Goal: Entertainment & Leisure: Consume media (video, audio)

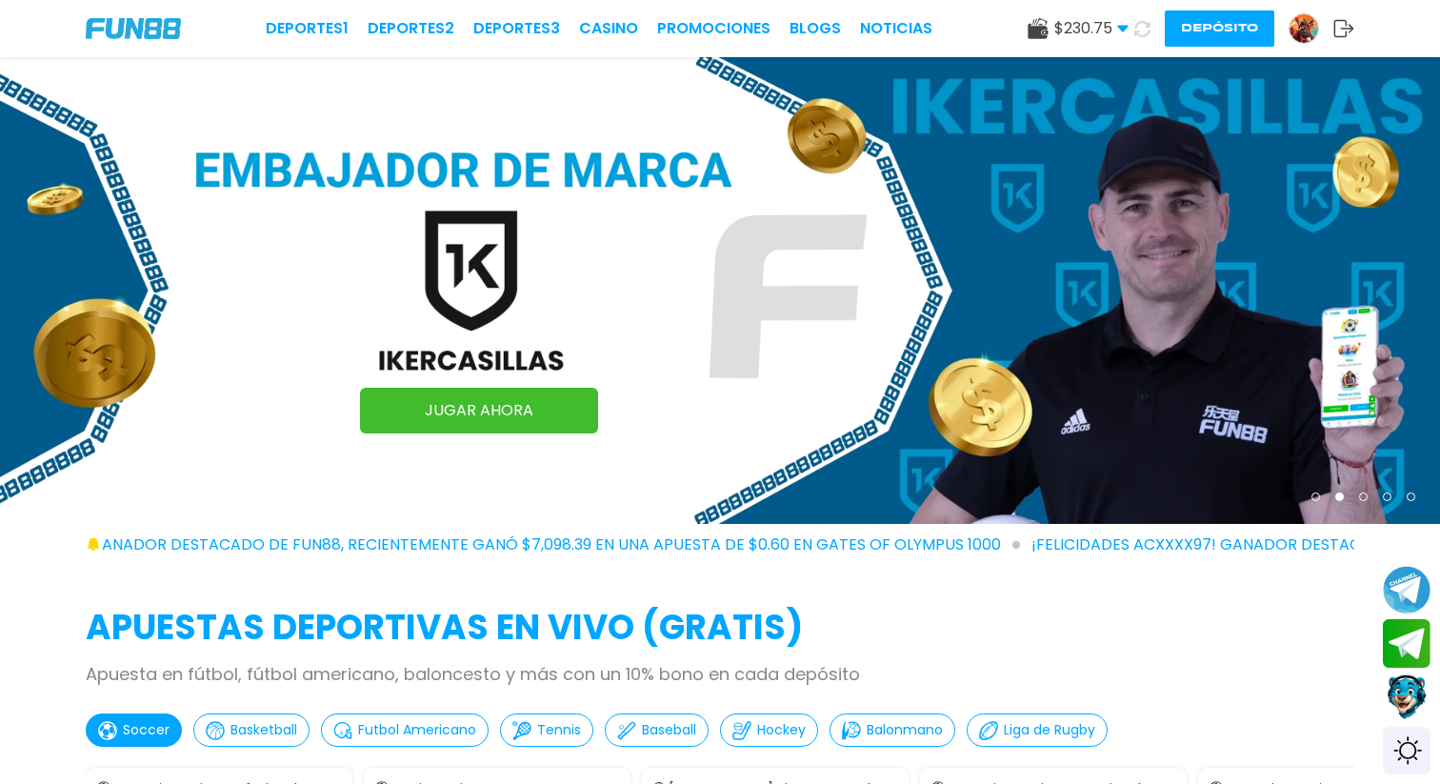
click at [1206, 24] on button "Depósito" at bounding box center [1220, 28] width 110 height 36
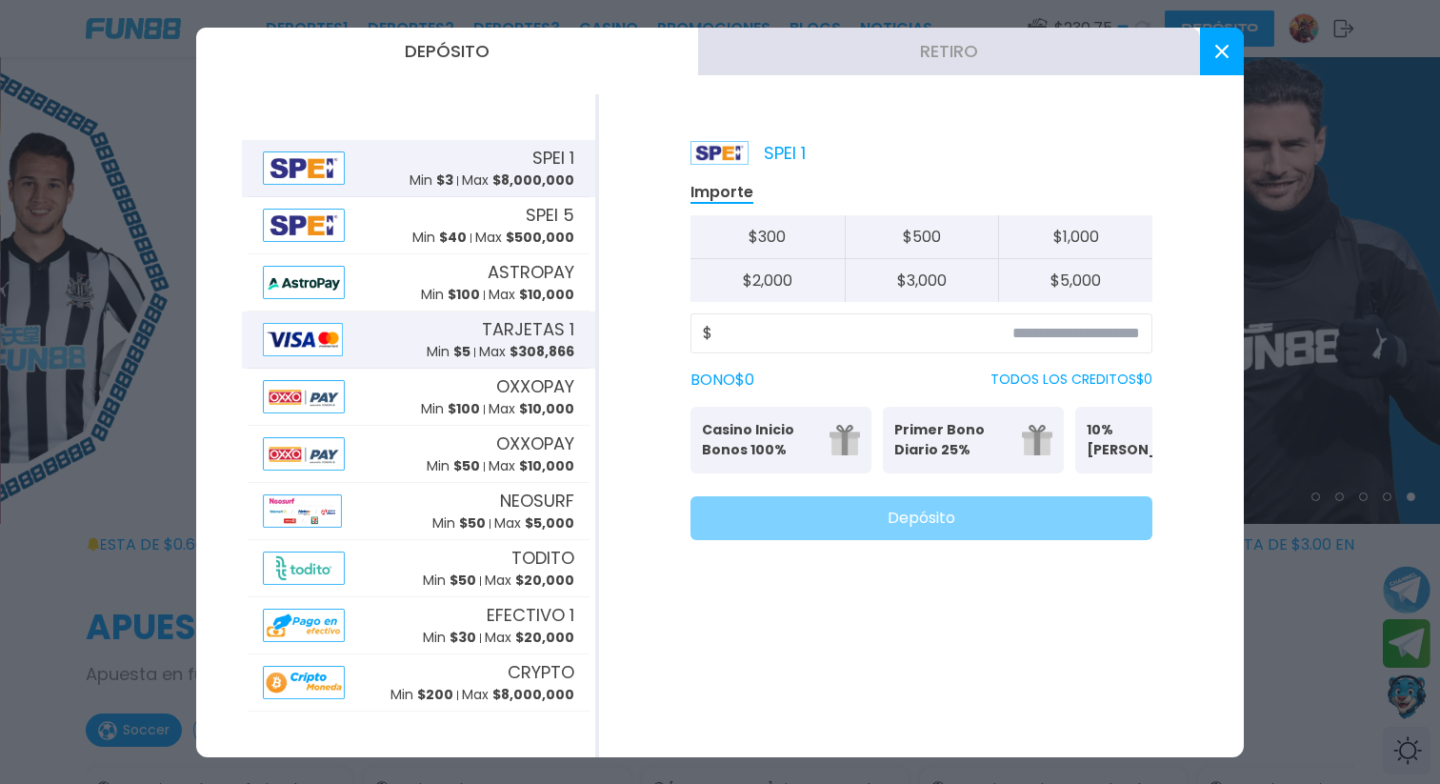
click at [466, 341] on div "TARJETAS 1 Min $ 5 Max $ 308,866" at bounding box center [501, 339] width 148 height 46
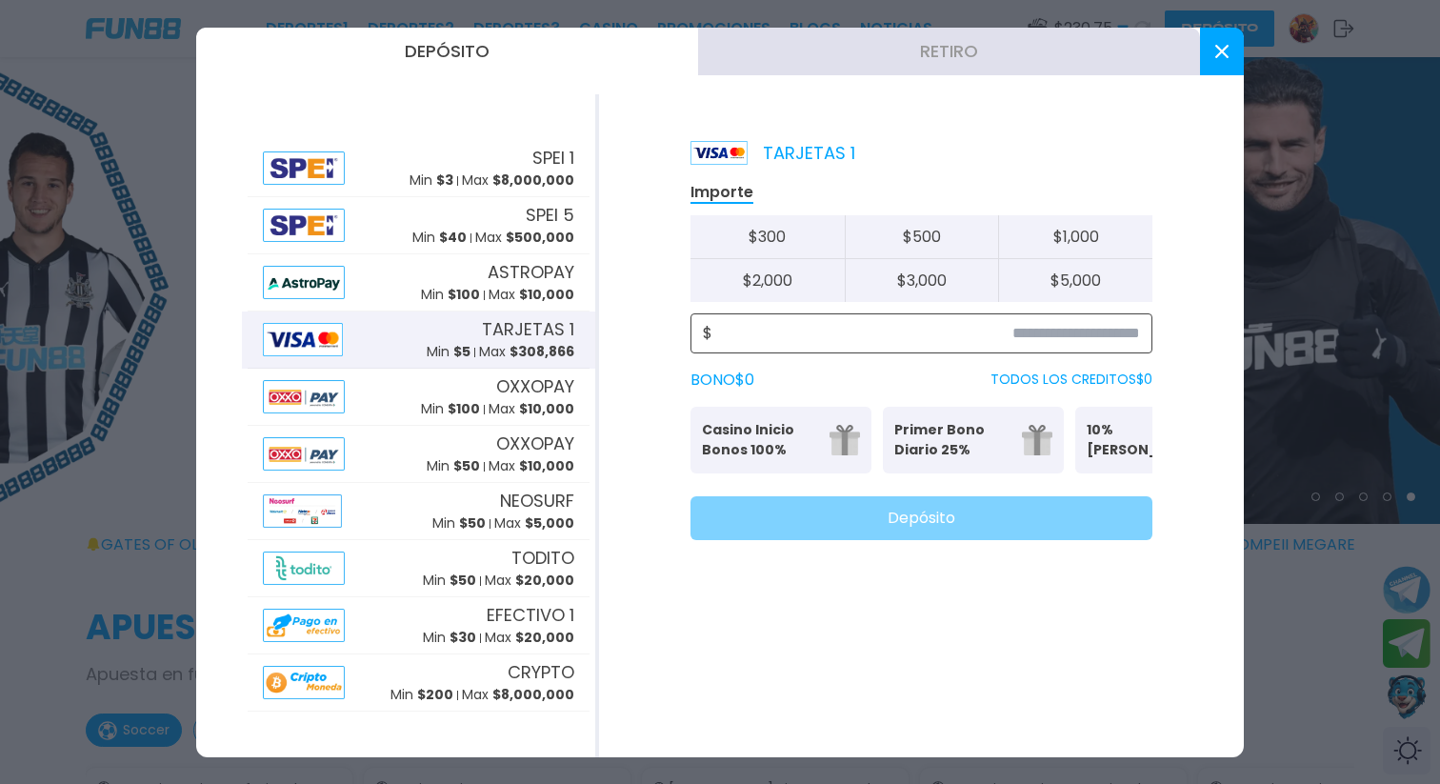
click at [974, 324] on input at bounding box center [927, 333] width 428 height 23
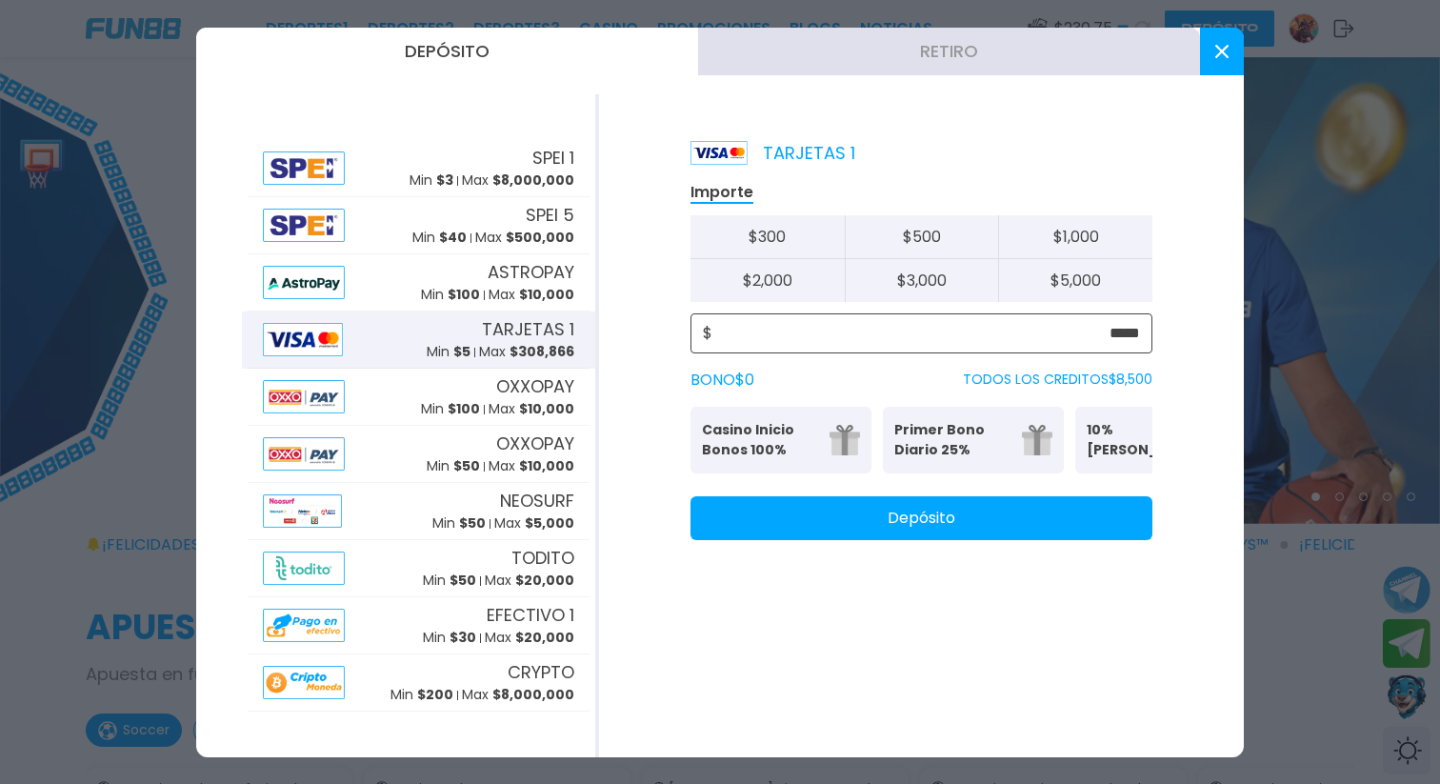
type input "*****"
click at [1068, 530] on button "Depósito" at bounding box center [922, 518] width 462 height 44
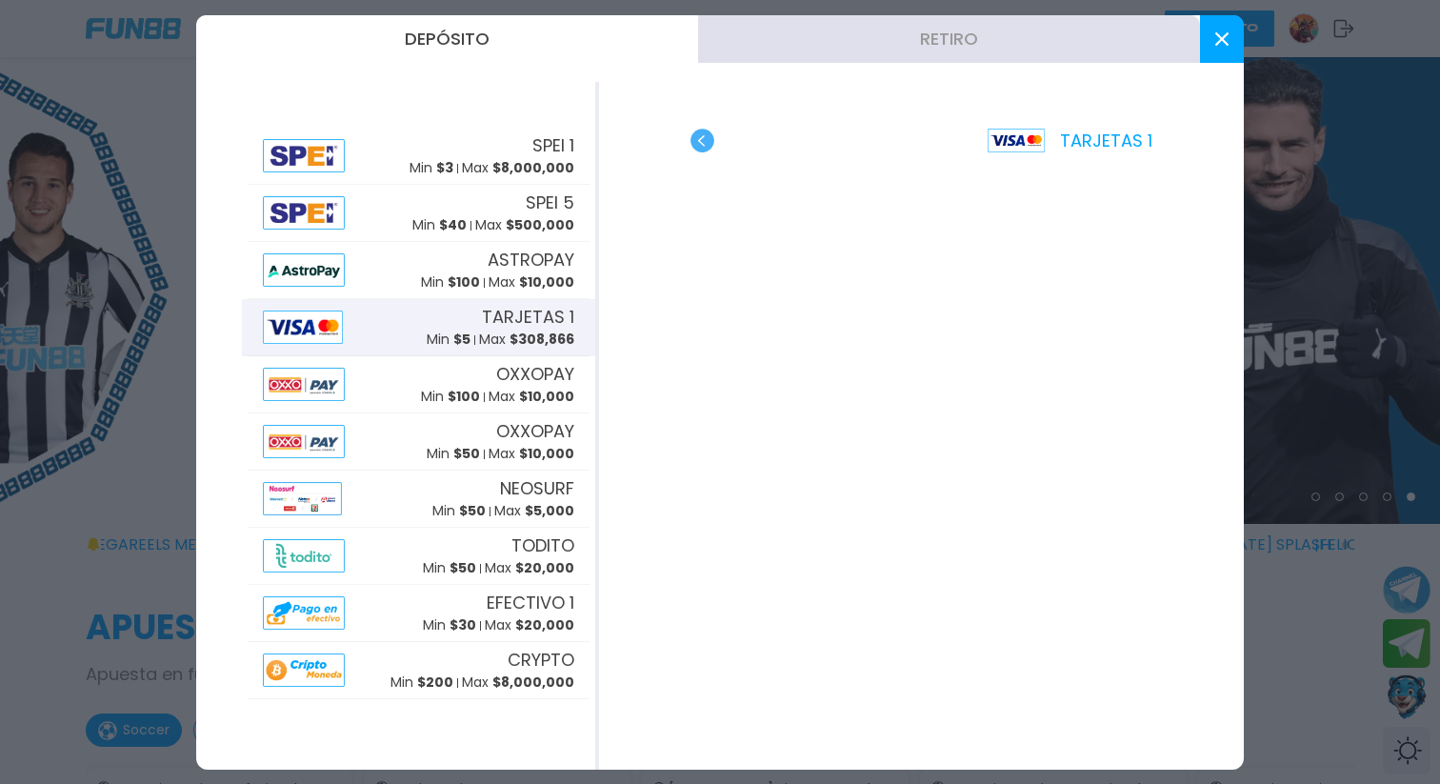
click at [1218, 36] on use at bounding box center [1221, 38] width 13 height 13
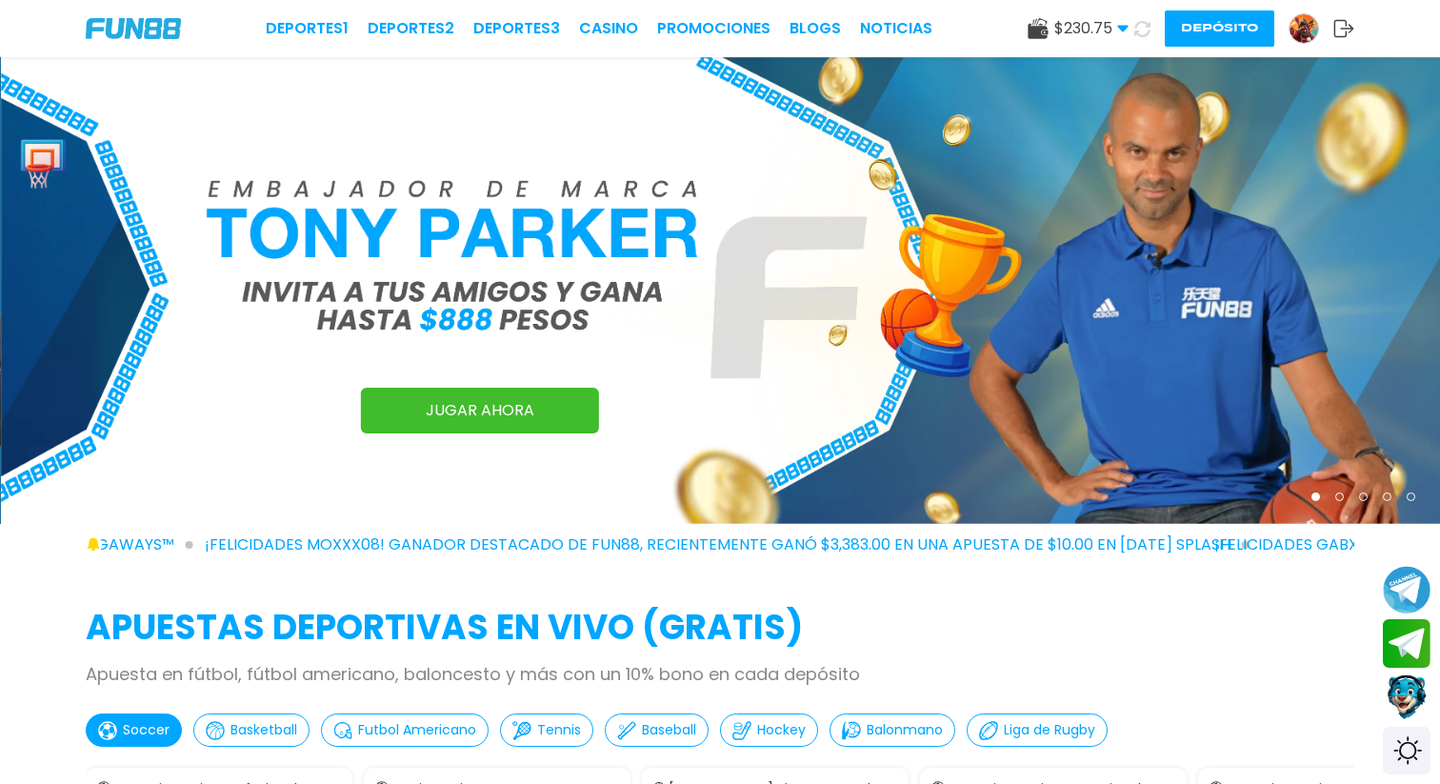
click at [649, 30] on div "Deportes 1 Deportes 2 Deportes 3 CASINO Promociones BLOGS NOTICIAS" at bounding box center [599, 28] width 667 height 23
click at [620, 31] on link "CASINO" at bounding box center [608, 28] width 59 height 23
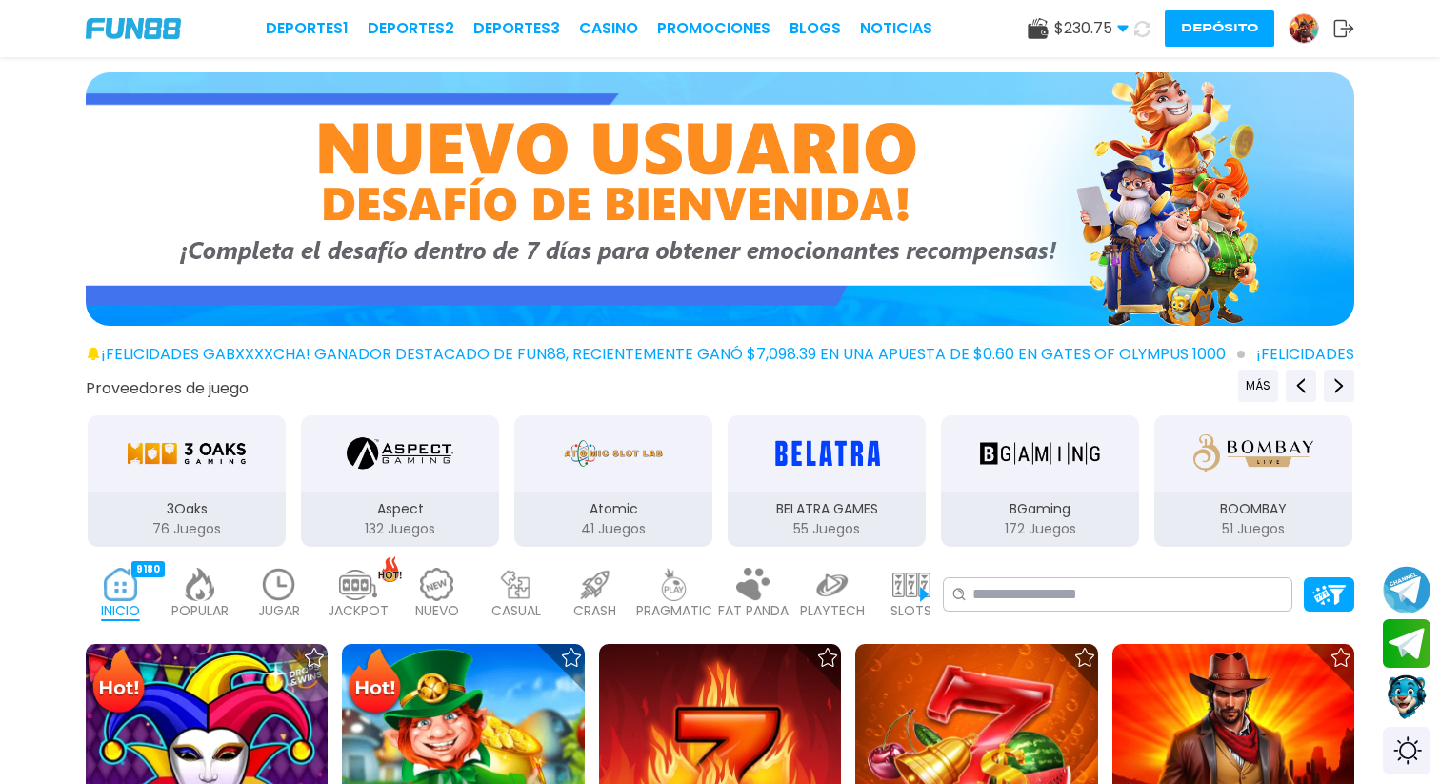
click at [260, 590] on img at bounding box center [279, 584] width 38 height 33
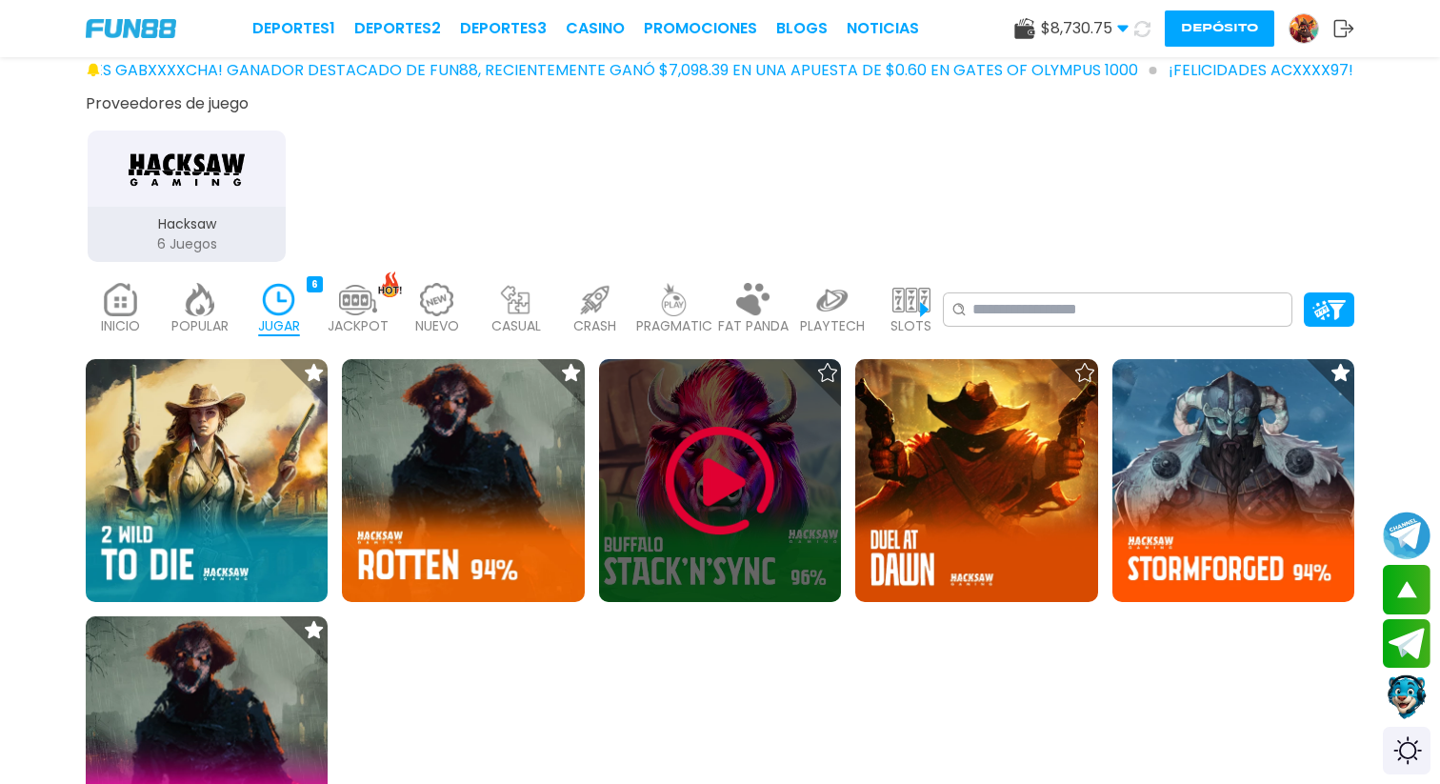
scroll to position [312, 0]
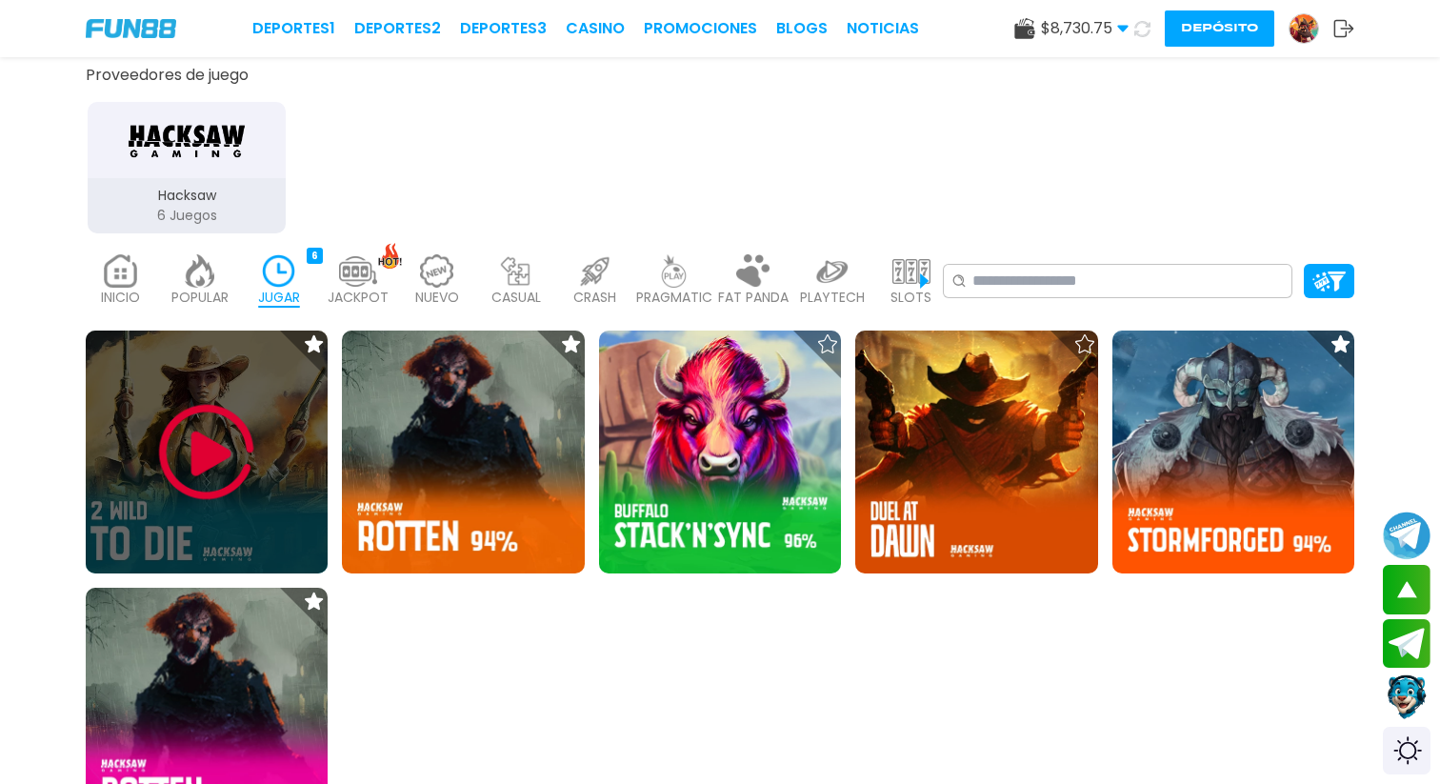
click at [217, 458] on img at bounding box center [207, 452] width 114 height 114
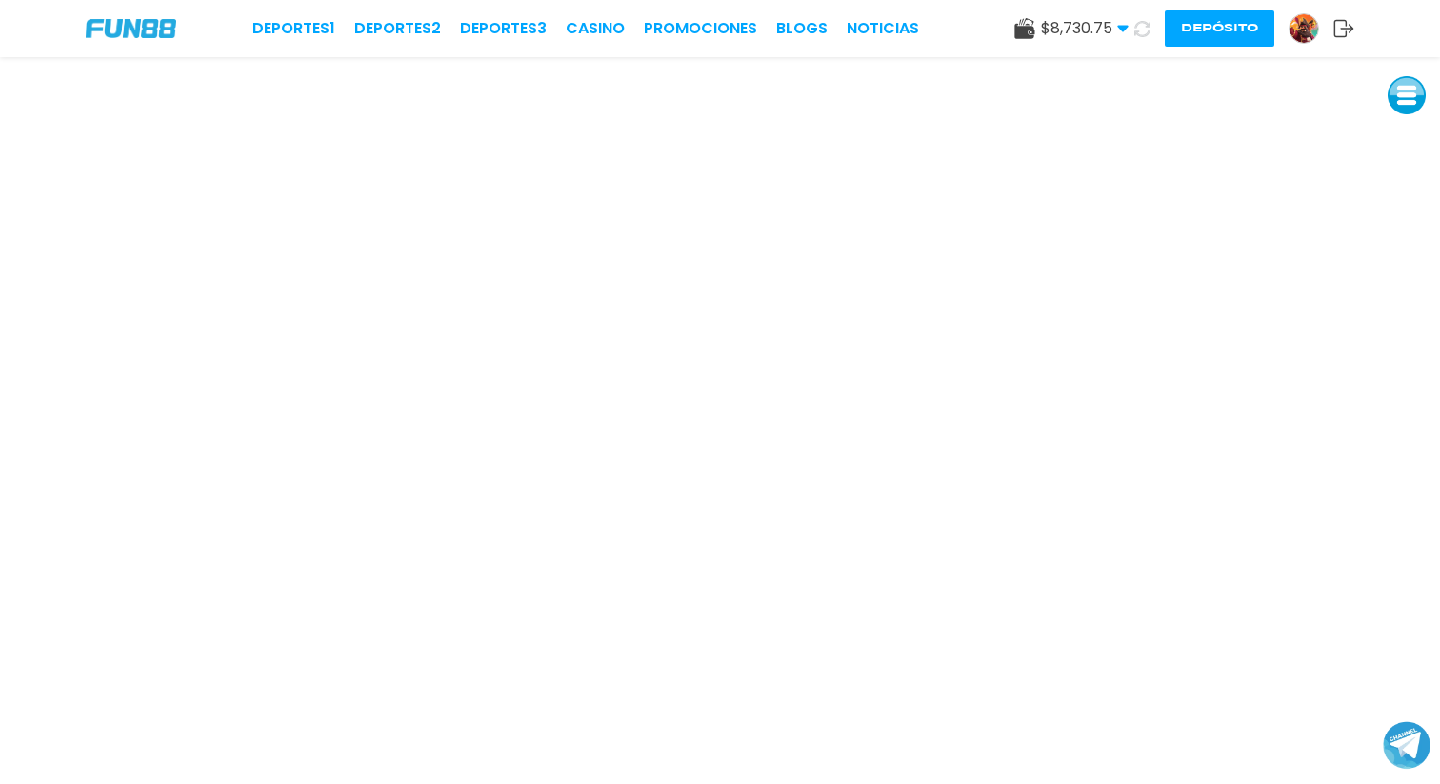
click at [1142, 33] on icon at bounding box center [1143, 29] width 16 height 16
